Goal: Use online tool/utility: Utilize a website feature to perform a specific function

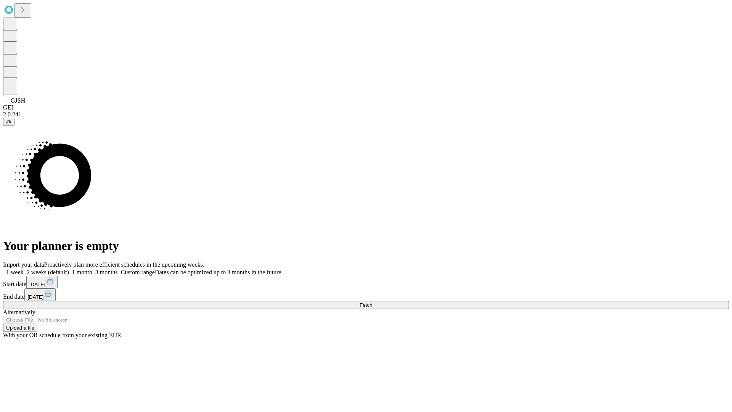
click at [372, 302] on span "Fetch" at bounding box center [366, 305] width 13 height 6
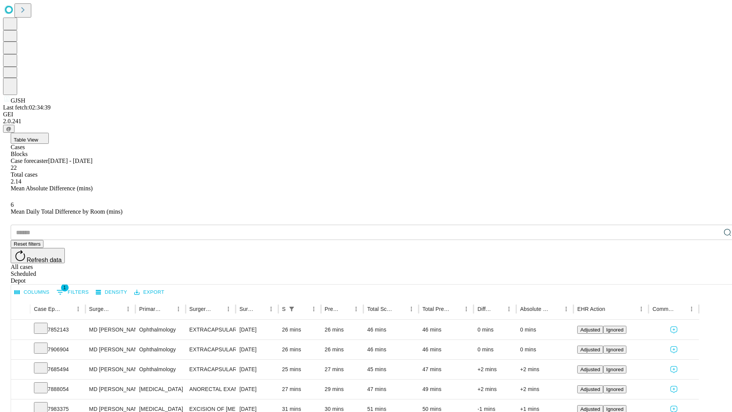
click at [38, 137] on span "Table View" at bounding box center [26, 140] width 24 height 6
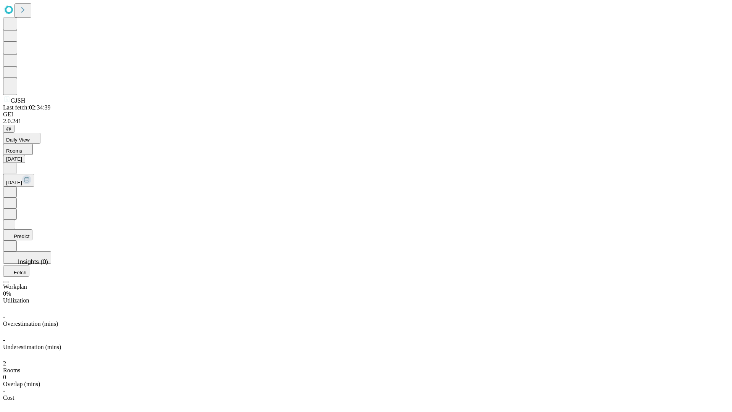
click at [32, 229] on button "Predict" at bounding box center [17, 234] width 29 height 11
